Goal: Find specific page/section: Find specific page/section

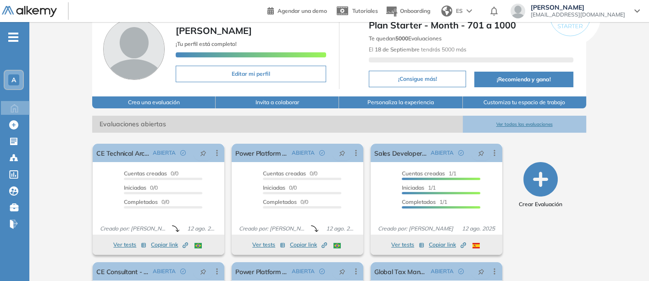
scroll to position [95, 0]
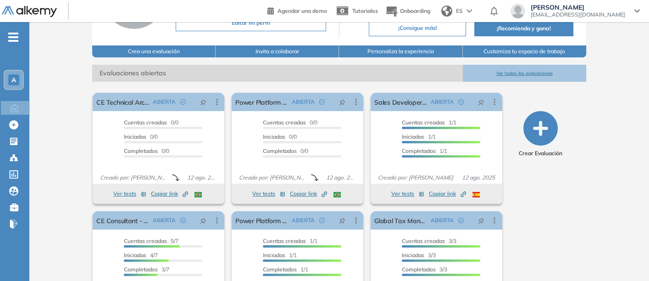
click at [12, 76] on span "A" at bounding box center [13, 79] width 5 height 7
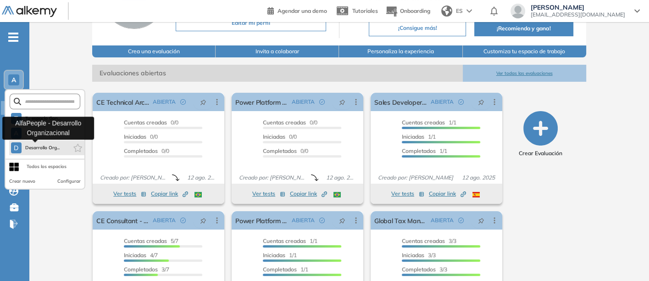
click at [36, 148] on span "Desarrollo Org..." at bounding box center [42, 147] width 35 height 7
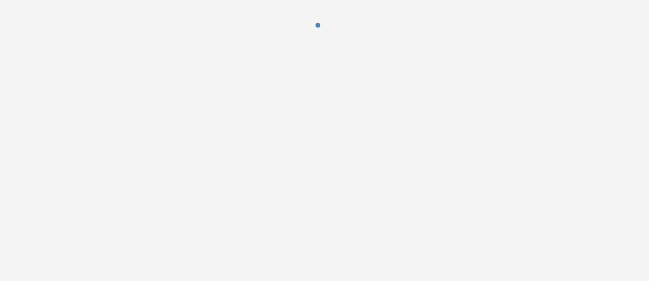
scroll to position [0, 0]
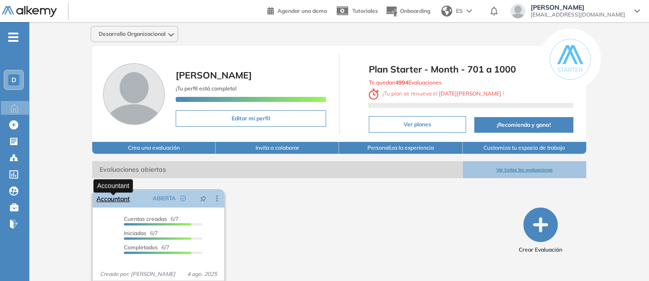
click at [112, 203] on link "Accountant" at bounding box center [112, 198] width 33 height 18
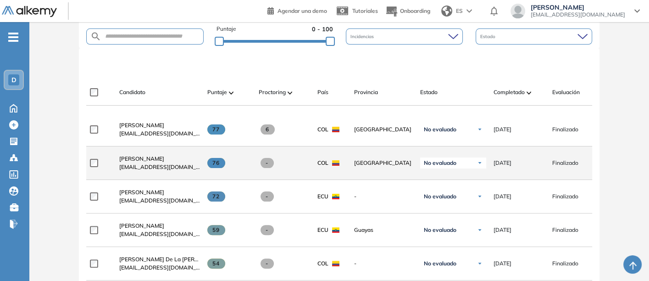
scroll to position [255, 0]
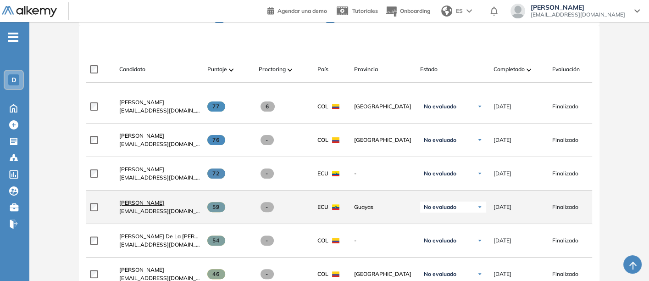
click at [137, 202] on span "[PERSON_NAME]" at bounding box center [141, 202] width 45 height 7
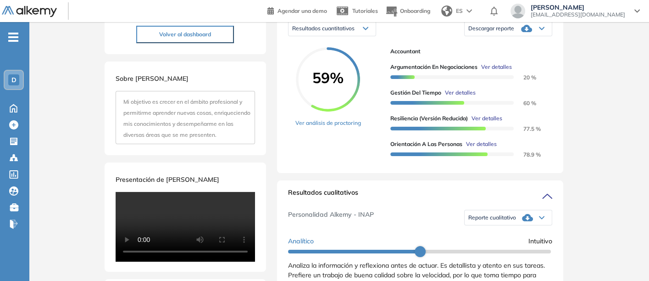
scroll to position [143, 0]
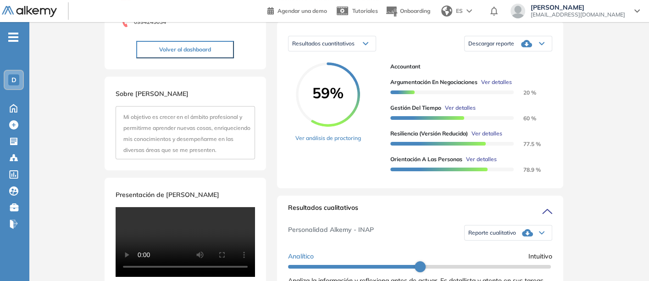
click at [495, 236] on span "Reporte cualitativo" at bounding box center [492, 232] width 48 height 7
click at [490, 265] on li "Reporte sin Afinidad AI" at bounding box center [496, 260] width 54 height 9
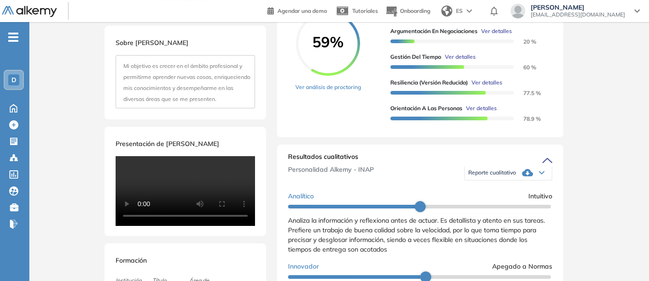
scroll to position [0, 0]
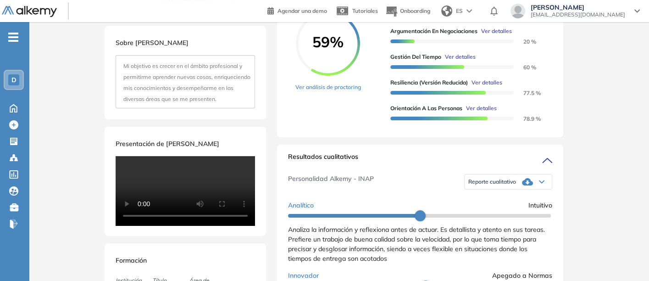
click at [485, 185] on span "Reporte cualitativo" at bounding box center [492, 181] width 48 height 7
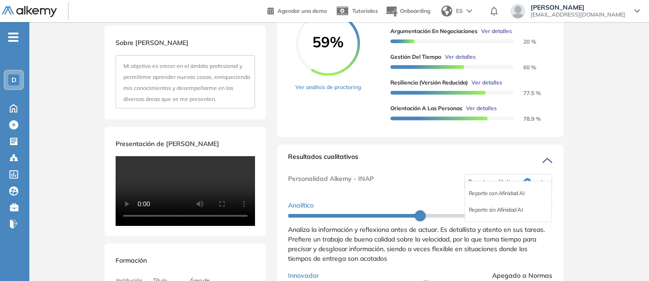
click at [480, 196] on div "Reporte con Afinidad AI" at bounding box center [508, 193] width 86 height 17
click at [479, 198] on li "Reporte con Afinidad AI" at bounding box center [497, 193] width 56 height 9
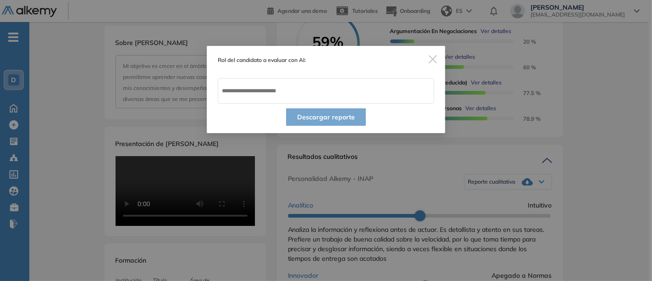
click at [429, 56] on img "Close" at bounding box center [433, 59] width 8 height 8
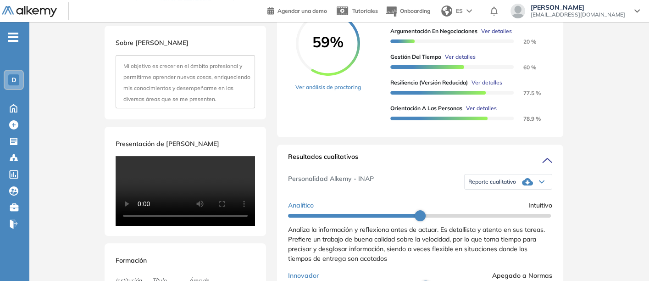
click at [496, 185] on span "Reporte cualitativo" at bounding box center [492, 181] width 48 height 7
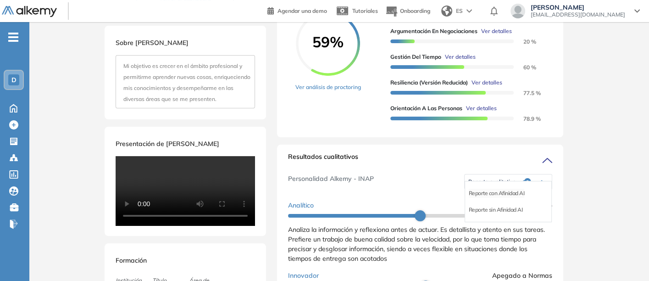
click at [495, 198] on li "Reporte con Afinidad AI" at bounding box center [497, 193] width 56 height 9
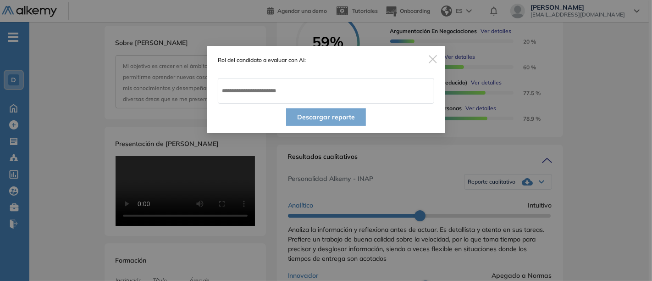
click at [431, 54] on span "Close" at bounding box center [433, 58] width 25 height 25
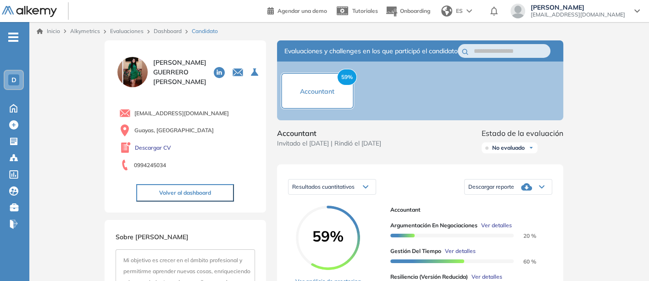
click at [133, 74] on img at bounding box center [133, 72] width 34 height 34
click at [133, 71] on img at bounding box center [133, 72] width 34 height 34
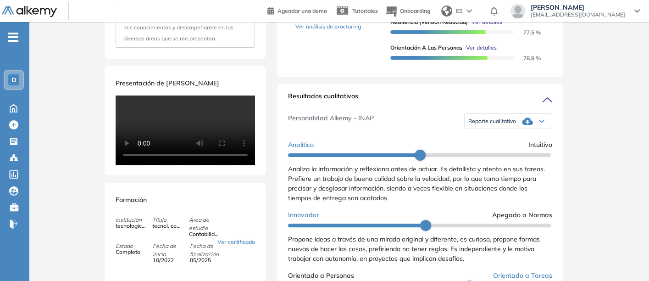
scroll to position [43, 0]
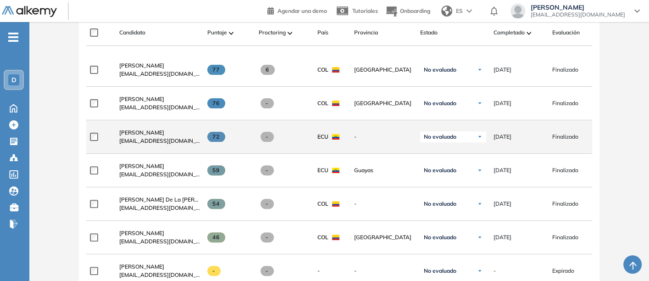
scroll to position [306, 0]
